Goal: Task Accomplishment & Management: Use online tool/utility

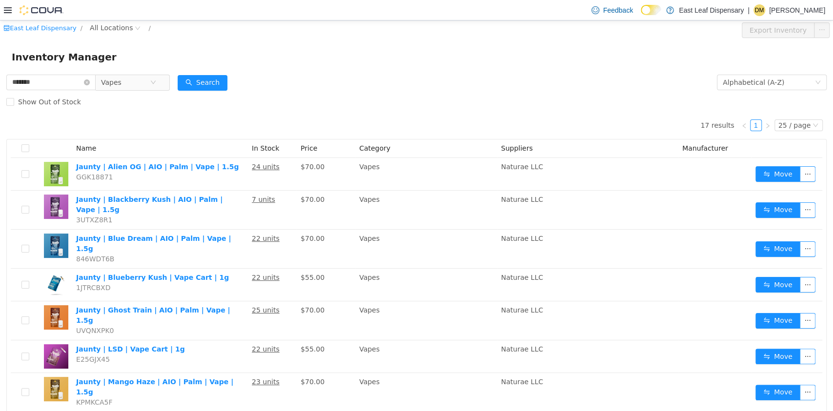
scroll to position [1, 0]
click at [156, 85] on icon "icon: close-circle" at bounding box center [153, 83] width 6 height 6
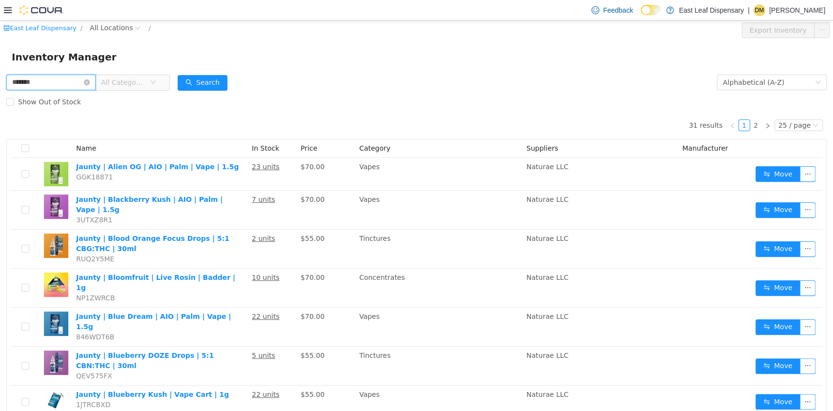
click at [66, 86] on input "******" at bounding box center [50, 83] width 89 height 16
type input "*"
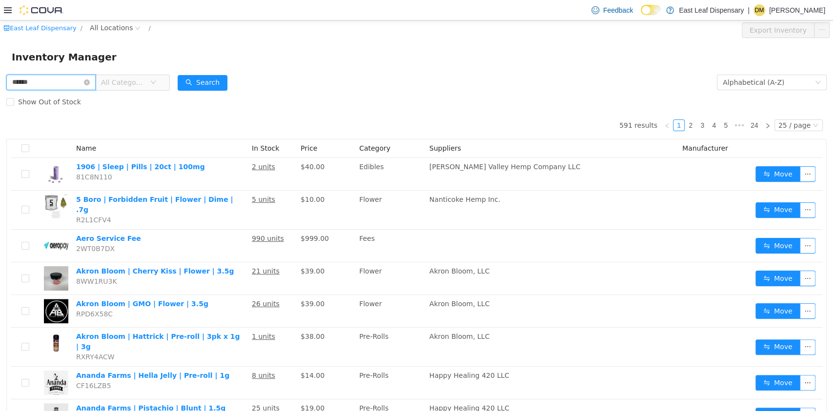
type input "******"
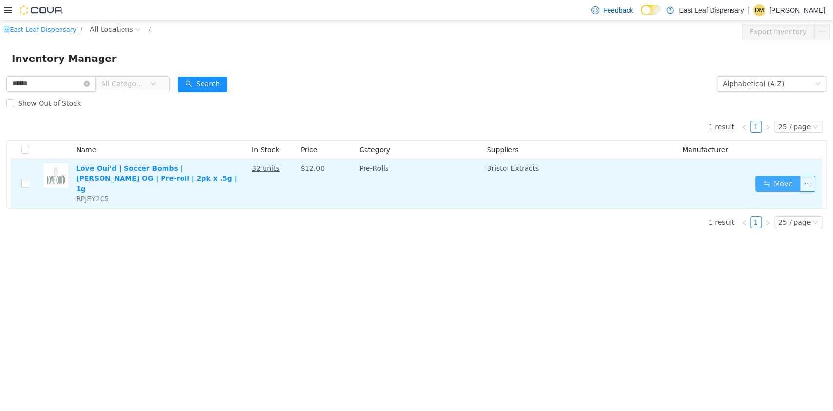
click at [764, 179] on button "Move" at bounding box center [777, 184] width 45 height 16
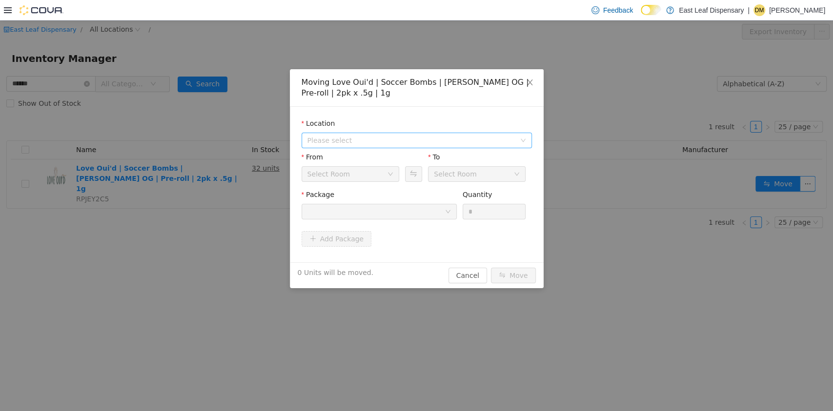
click at [422, 139] on span "Please select" at bounding box center [411, 141] width 208 height 10
click at [423, 177] on span "East Leaf Dispensary - A NYS Licensed Dispensary" at bounding box center [412, 176] width 172 height 8
click at [360, 174] on div "Fulfillment Room (Sales)" at bounding box center [347, 174] width 80 height 15
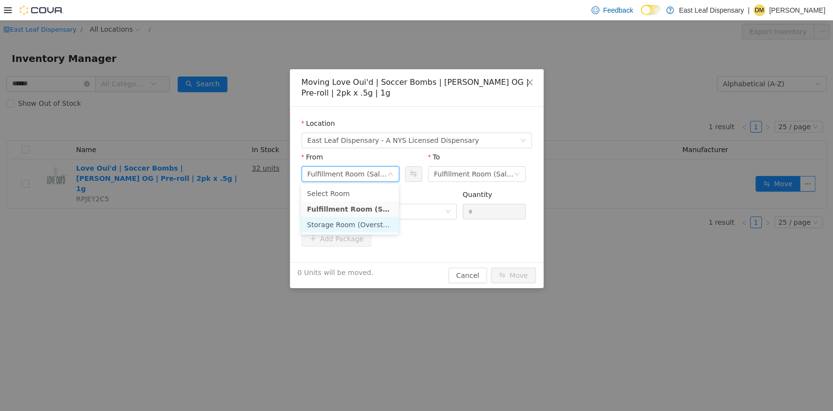
click at [374, 226] on li "Storage Room (Overstock)" at bounding box center [350, 225] width 98 height 16
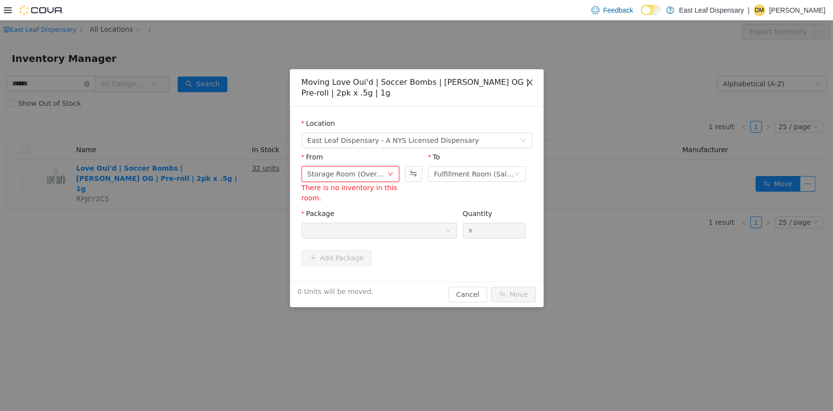
click at [533, 80] on icon "icon: close" at bounding box center [530, 83] width 8 height 8
